Goal: Task Accomplishment & Management: Use online tool/utility

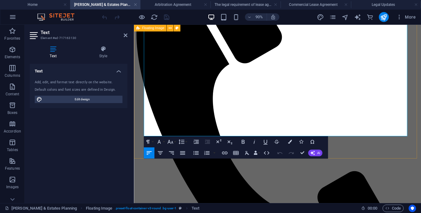
scroll to position [286, 0]
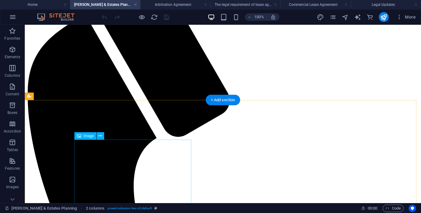
scroll to position [94, 0]
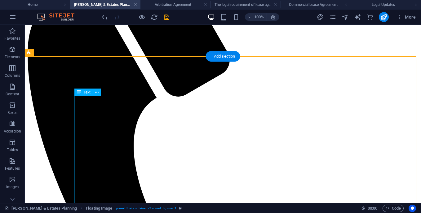
scroll to position [171, 0]
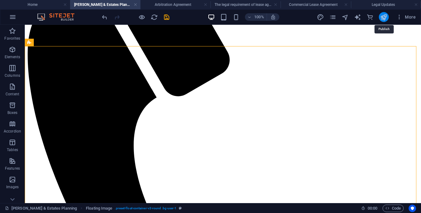
click at [381, 19] on icon "publish" at bounding box center [383, 17] width 7 height 7
